Goal: Transaction & Acquisition: Purchase product/service

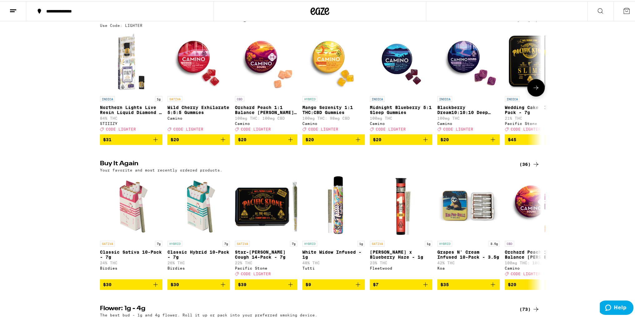
scroll to position [94, 0]
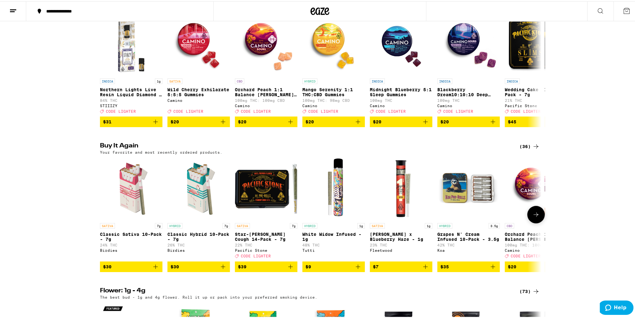
click at [216, 269] on span "$30" at bounding box center [199, 265] width 56 height 7
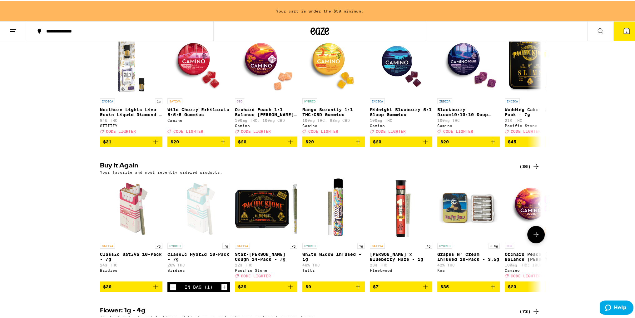
scroll to position [114, 0]
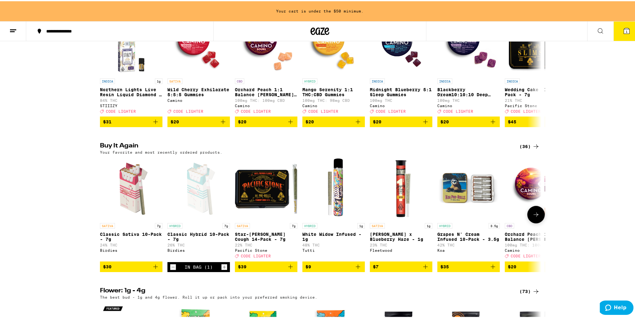
click at [287, 269] on icon "Add to bag" at bounding box center [290, 265] width 7 height 7
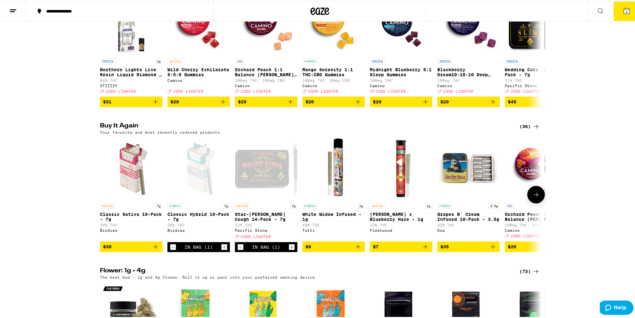
scroll to position [94, 0]
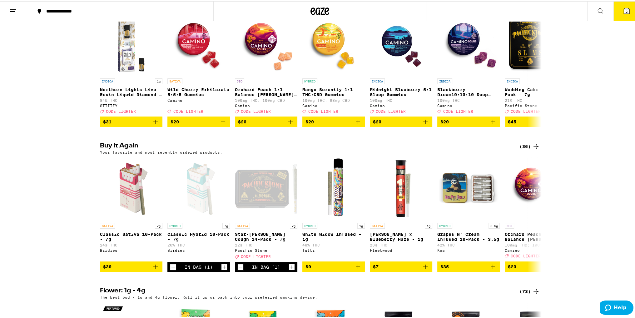
click at [623, 13] on icon at bounding box center [626, 9] width 7 height 7
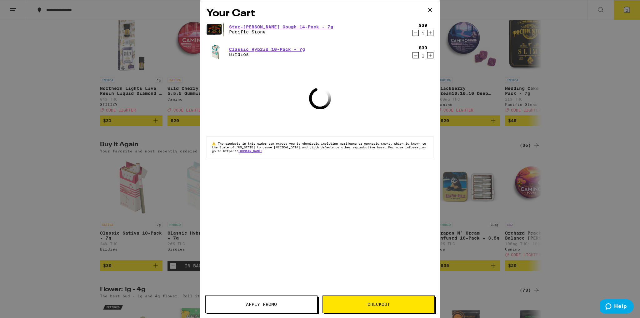
click at [294, 303] on span "Apply Promo" at bounding box center [262, 304] width 112 height 4
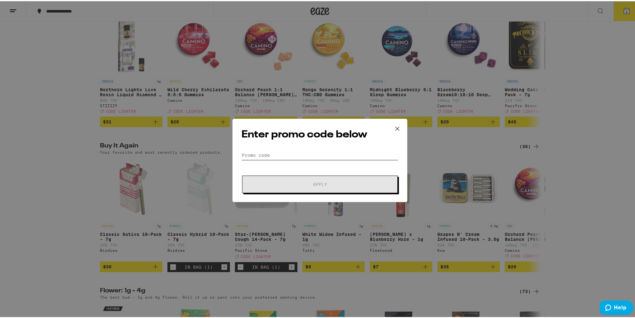
click at [331, 153] on input "Promo Code" at bounding box center [319, 153] width 157 height 9
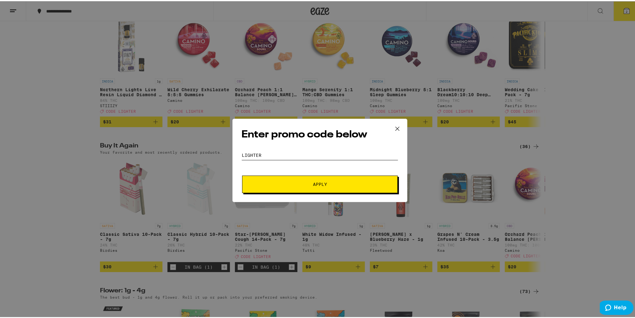
type input "LIGHTER"
click at [242, 174] on button "Apply" at bounding box center [320, 182] width 156 height 17
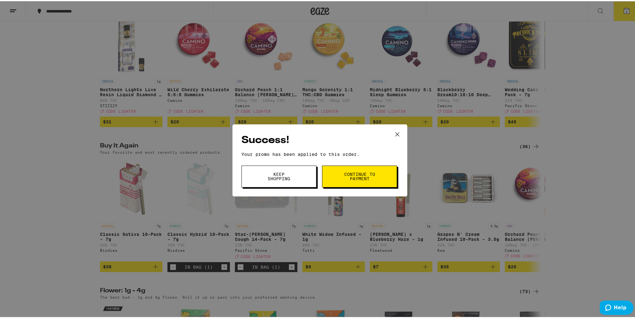
click at [289, 178] on span "Keep Shopping" at bounding box center [279, 175] width 32 height 9
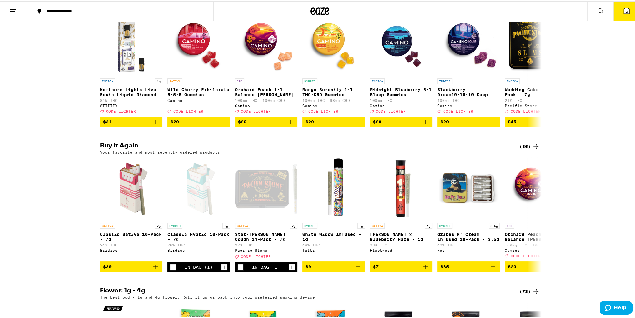
click at [626, 11] on span "2" at bounding box center [627, 10] width 2 height 4
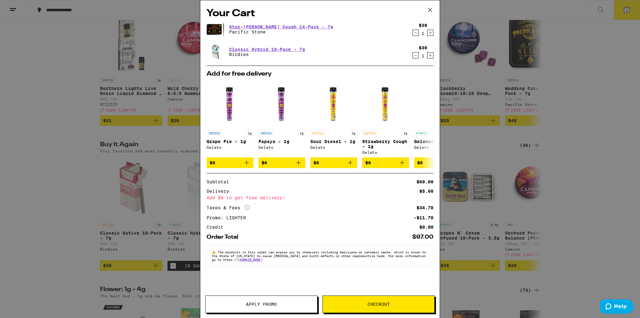
click at [373, 303] on span "Checkout" at bounding box center [378, 304] width 22 height 4
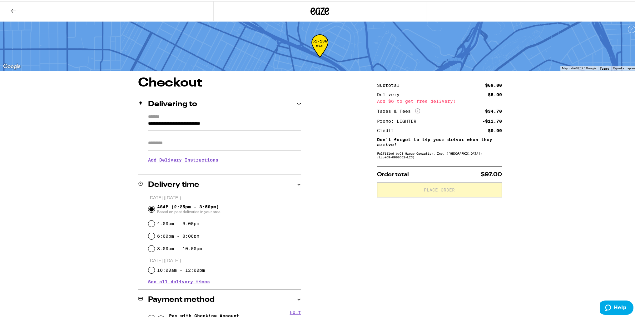
click at [429, 234] on div "Subtotal $69.00 Delivery $5.00 Add $6 to get free delivery! Taxes & Fees More I…" at bounding box center [439, 251] width 125 height 351
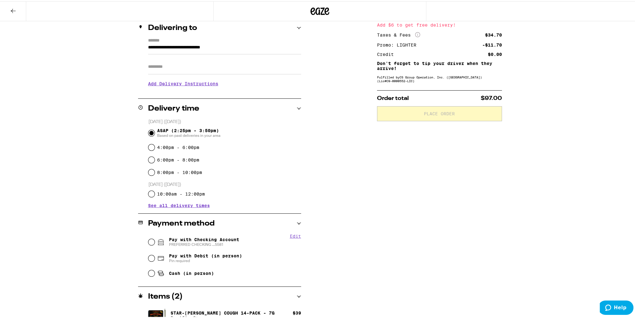
scroll to position [109, 0]
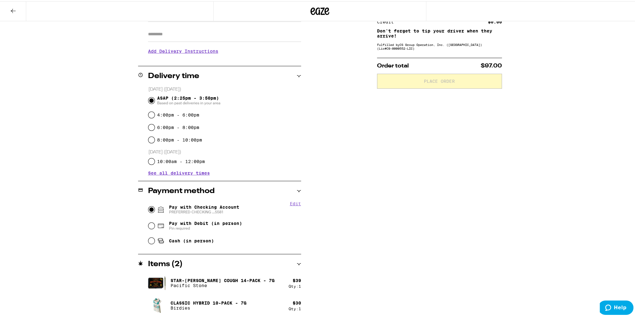
click at [151, 208] on input "Pay with Checking Account PREFERRED CHECKING ...5581" at bounding box center [151, 208] width 6 height 6
radio input "true"
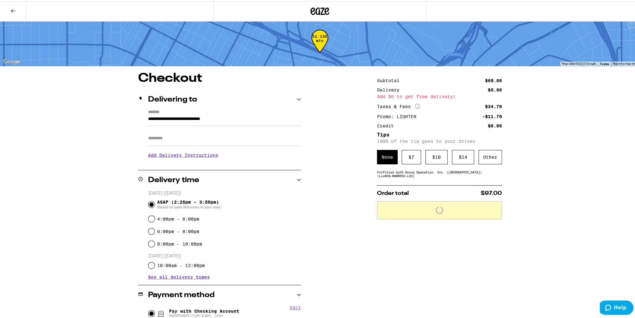
scroll to position [4, 0]
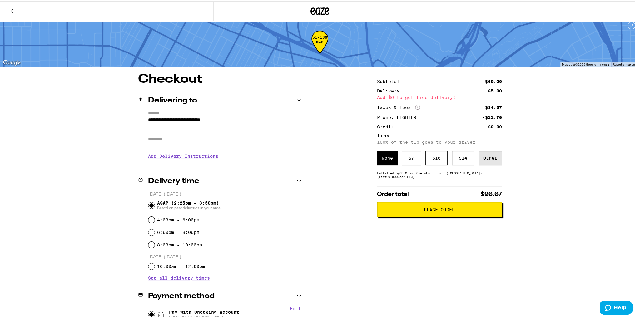
click at [481, 160] on div "Other" at bounding box center [490, 157] width 23 height 14
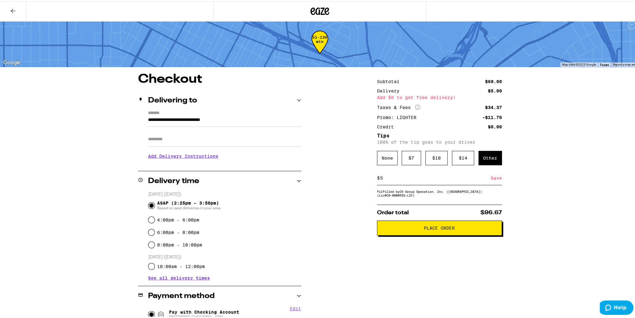
type input "5"
click at [522, 181] on div "**********" at bounding box center [320, 257] width 450 height 371
click at [473, 226] on button "Place Order" at bounding box center [439, 226] width 125 height 15
